Goal: Information Seeking & Learning: Learn about a topic

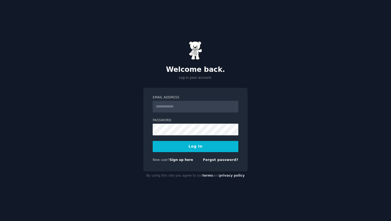
click at [164, 102] on input "Email Address" at bounding box center [196, 107] width 86 height 12
type input "**********"
click at [153, 141] on button "Log In" at bounding box center [196, 146] width 86 height 11
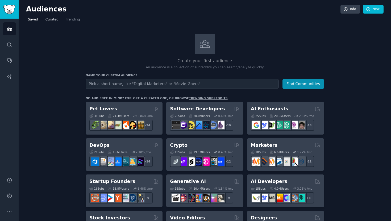
click at [59, 20] on link "Curated" at bounding box center [52, 20] width 17 height 11
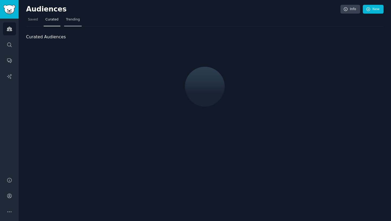
click at [72, 21] on span "Trending" at bounding box center [73, 19] width 14 height 5
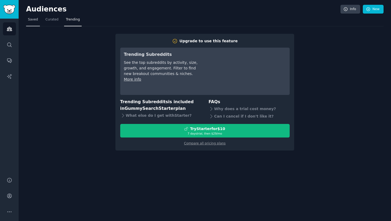
click at [29, 20] on span "Saved" at bounding box center [33, 19] width 10 height 5
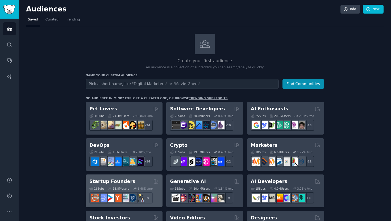
click at [108, 177] on div "Startup Founders 16 Sub s 13.8M Users 1.48 % /mo + 9" at bounding box center [124, 191] width 77 height 33
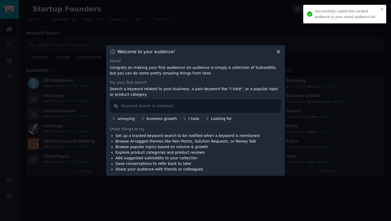
click at [278, 52] on icon at bounding box center [279, 52] width 6 height 6
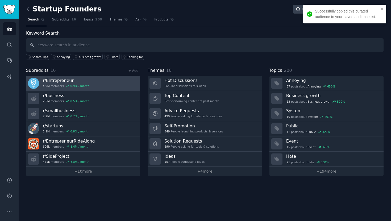
click at [73, 86] on div "0.9 % / month" at bounding box center [80, 86] width 19 height 4
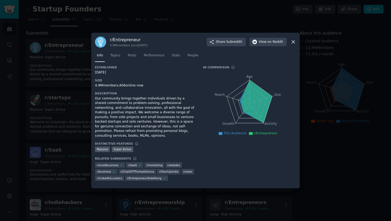
click at [290, 43] on div "r/ Entrepreneur 4.9M members since [DATE] Share Subreddit View on Reddit" at bounding box center [195, 41] width 201 height 11
click at [292, 43] on icon at bounding box center [293, 42] width 3 height 3
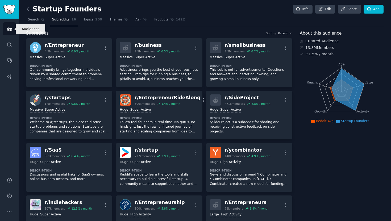
click at [11, 31] on icon "Sidebar" at bounding box center [10, 29] width 6 height 6
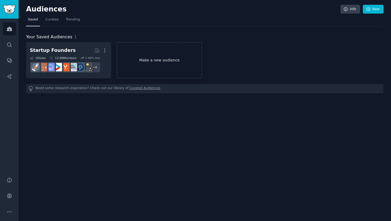
click at [160, 57] on link "Make a new audience" at bounding box center [159, 60] width 85 height 36
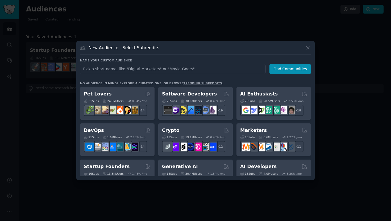
click at [268, 95] on h2 "AI Enthusiasts" at bounding box center [259, 94] width 38 height 7
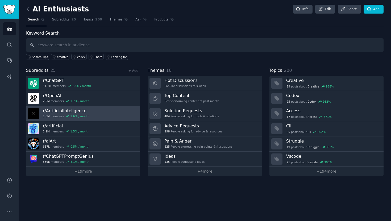
click at [88, 111] on link "r/ ArtificialInteligence 1.6M members 1.6 % / month" at bounding box center [83, 113] width 114 height 15
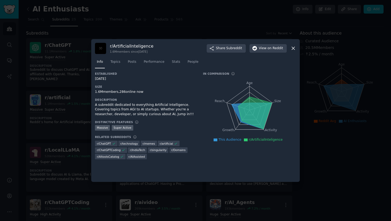
click at [293, 49] on icon at bounding box center [293, 48] width 3 height 3
